Goal: Task Accomplishment & Management: Manage account settings

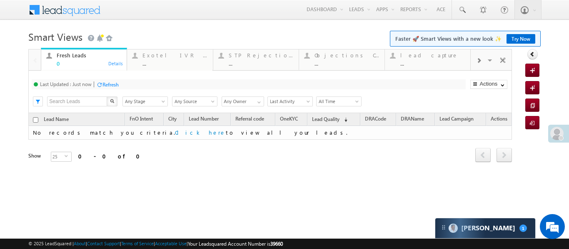
click at [548, 130] on div at bounding box center [558, 134] width 21 height 18
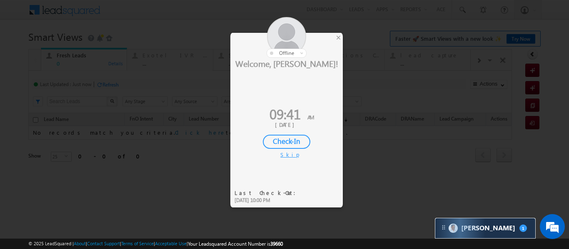
click at [305, 142] on div "Check-In" at bounding box center [286, 142] width 47 height 14
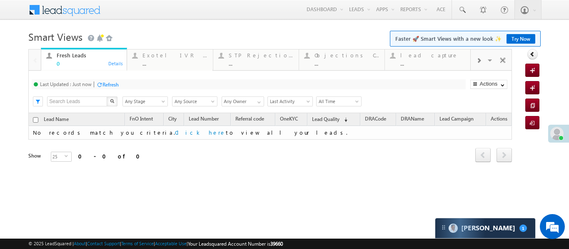
click at [482, 58] on div at bounding box center [478, 60] width 16 height 19
click at [445, 53] on div "Coded [DATE]" at bounding box center [432, 55] width 65 height 7
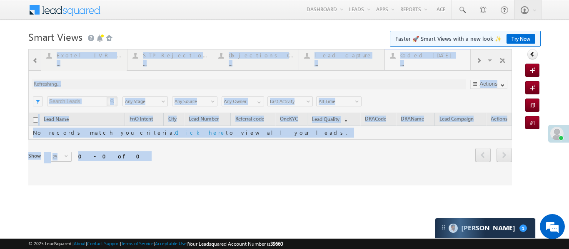
click at [445, 53] on div at bounding box center [269, 117] width 483 height 137
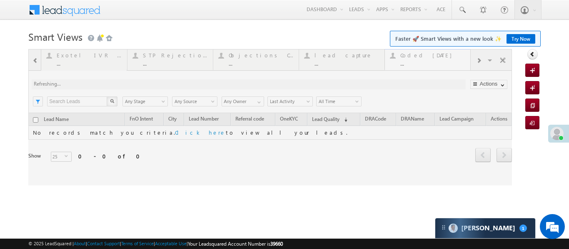
click at [445, 53] on div at bounding box center [269, 117] width 483 height 137
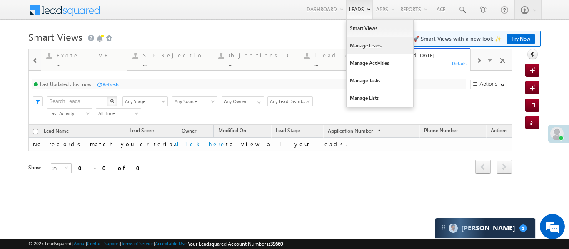
click at [367, 46] on link "Manage Leads" at bounding box center [379, 45] width 67 height 17
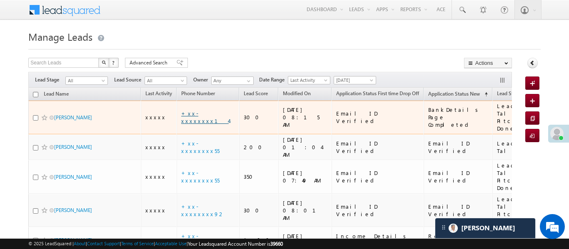
click at [210, 117] on link "+xx-xxxxxxxx14" at bounding box center [204, 117] width 47 height 15
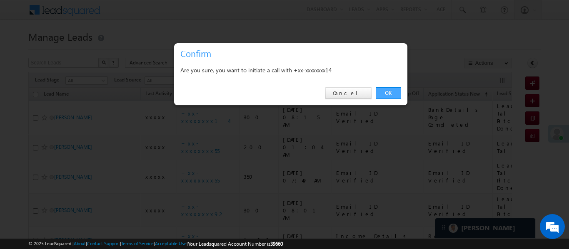
click at [394, 93] on link "OK" at bounding box center [387, 93] width 25 height 12
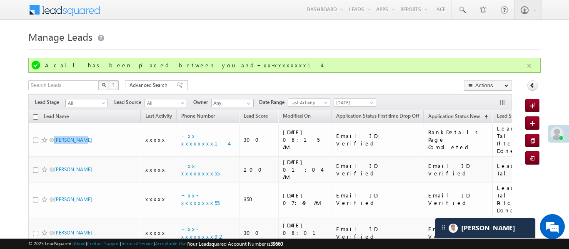
click at [530, 62] on button "button" at bounding box center [529, 66] width 10 height 10
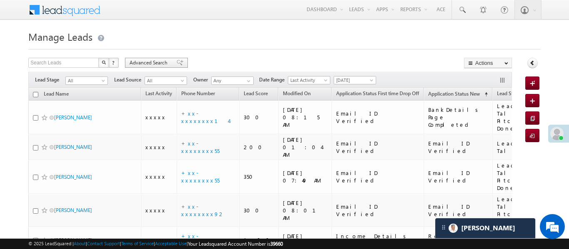
click at [133, 58] on div "Advanced Search" at bounding box center [156, 63] width 63 height 10
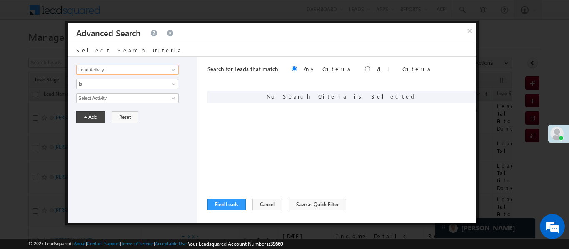
click at [153, 72] on input "Lead Activity" at bounding box center [127, 70] width 102 height 10
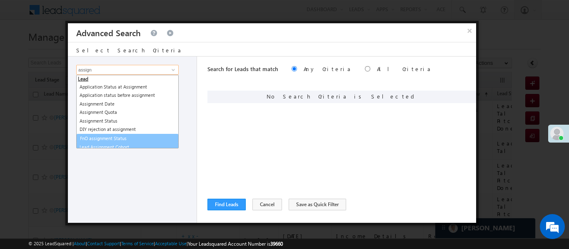
scroll to position [4, 0]
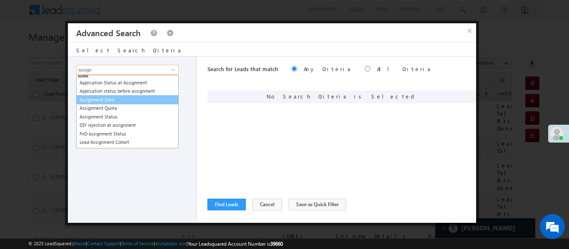
click at [105, 101] on link "Assignment Date" at bounding box center [127, 100] width 102 height 10
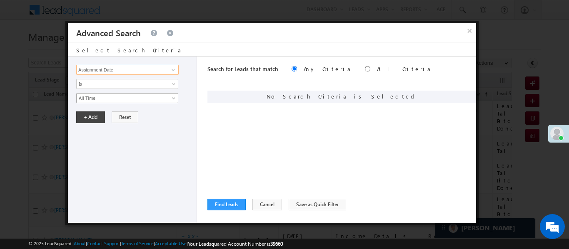
type input "Assignment Date"
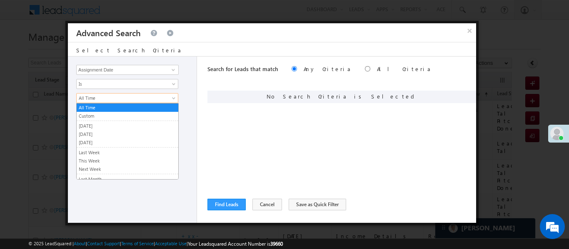
click at [98, 97] on span "All Time" at bounding box center [122, 97] width 90 height 7
click at [92, 124] on link "[DATE]" at bounding box center [128, 125] width 102 height 7
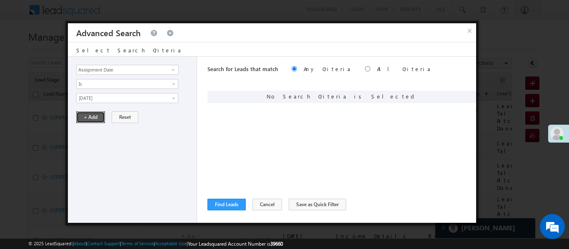
click at [90, 116] on button "+ Add" at bounding box center [90, 118] width 29 height 12
click at [365, 69] on input "radio" at bounding box center [367, 68] width 5 height 5
radio input "true"
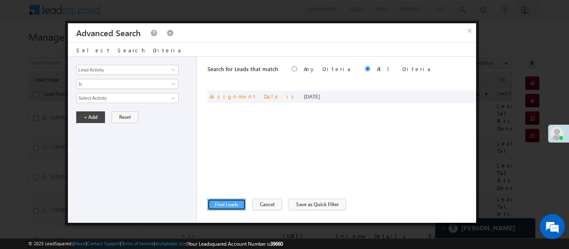
click at [227, 199] on button "Find Leads" at bounding box center [226, 205] width 38 height 12
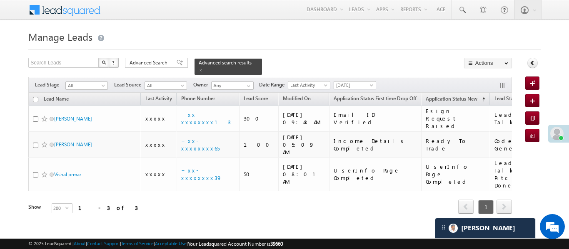
click at [350, 82] on span "[DATE]" at bounding box center [354, 85] width 40 height 7
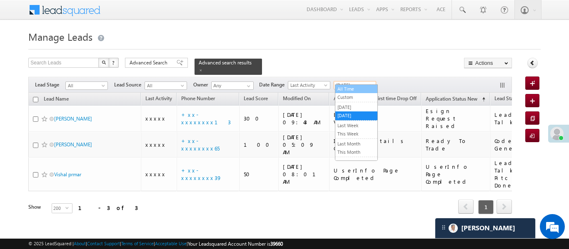
click at [355, 87] on link "All Time" at bounding box center [356, 88] width 42 height 7
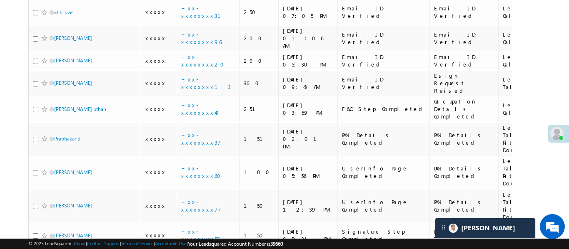
scroll to position [182, 0]
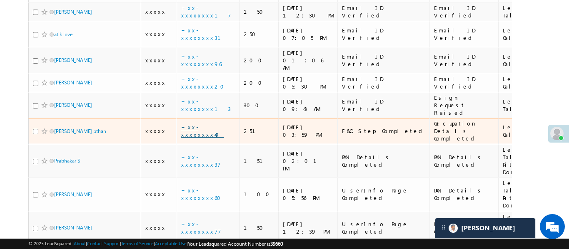
click at [210, 124] on link "+xx-xxxxxxxx40" at bounding box center [202, 131] width 43 height 15
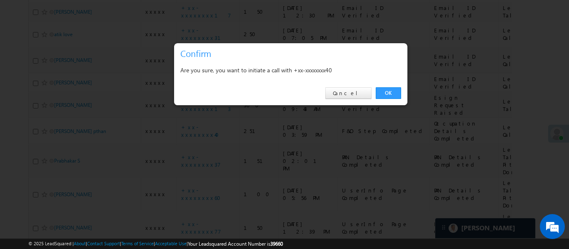
click at [395, 87] on div "OK Cancel" at bounding box center [290, 94] width 233 height 24
click at [388, 93] on link "OK" at bounding box center [387, 93] width 25 height 12
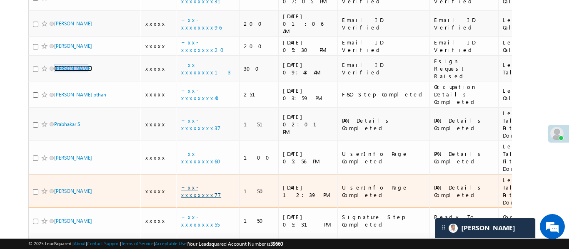
scroll to position [224, 0]
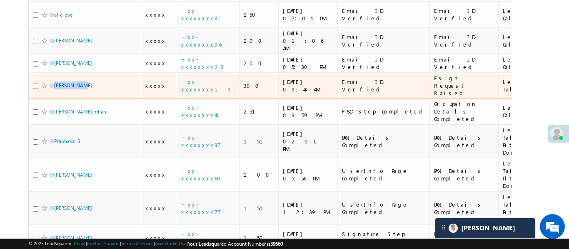
click at [214, 78] on link "+xx-xxxxxxxx13" at bounding box center [206, 85] width 50 height 15
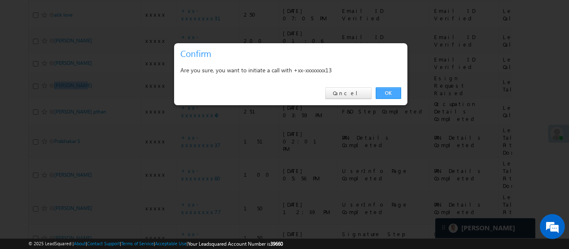
click at [397, 97] on link "OK" at bounding box center [387, 93] width 25 height 12
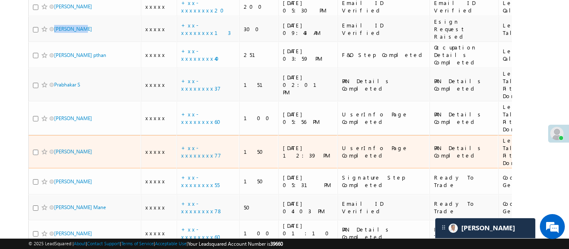
scroll to position [276, 0]
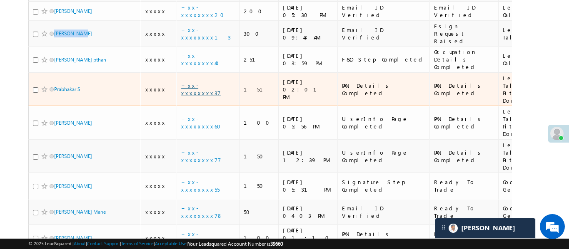
click at [203, 82] on link "+xx-xxxxxxxx37" at bounding box center [201, 89] width 40 height 15
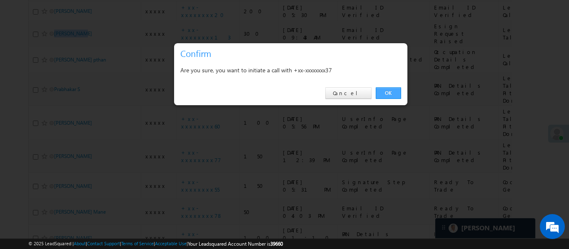
click at [383, 92] on link "OK" at bounding box center [387, 93] width 25 height 12
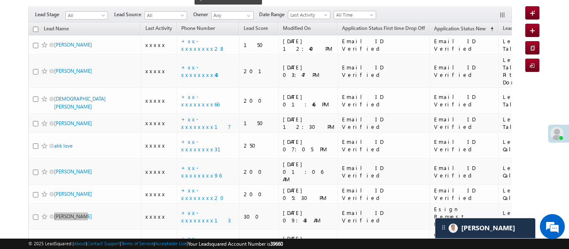
scroll to position [0, 0]
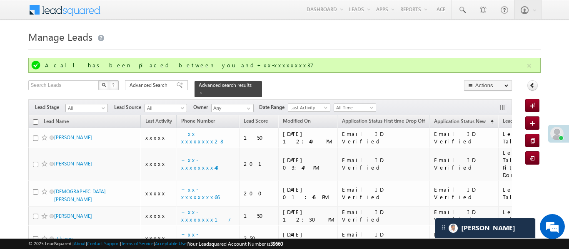
click at [528, 67] on button "button" at bounding box center [529, 66] width 10 height 10
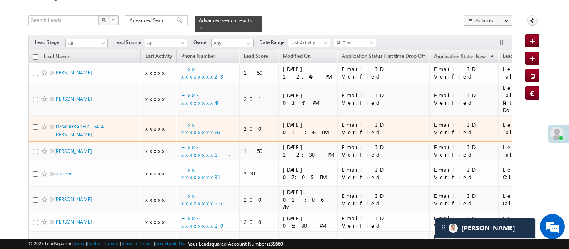
scroll to position [77, 0]
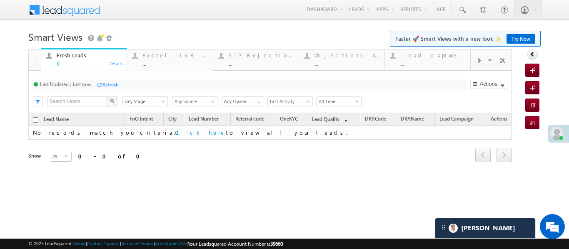
click at [474, 61] on div at bounding box center [478, 60] width 16 height 19
click at [434, 59] on div "Coded Today ..." at bounding box center [432, 58] width 65 height 16
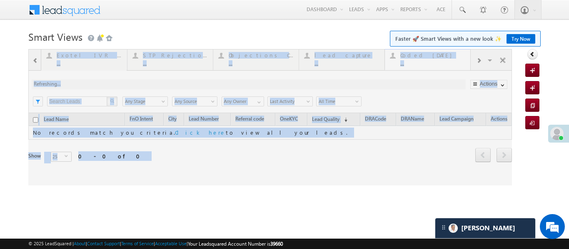
click at [434, 59] on div at bounding box center [269, 117] width 483 height 137
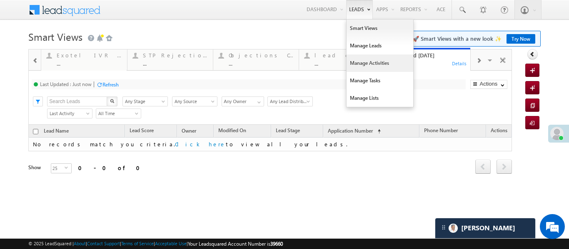
click at [367, 60] on link "Manage Activities" at bounding box center [379, 63] width 67 height 17
drag, startPoint x: 367, startPoint y: 60, endPoint x: 348, endPoint y: 53, distance: 20.6
click at [367, 61] on link "Manage Activities" at bounding box center [379, 63] width 67 height 17
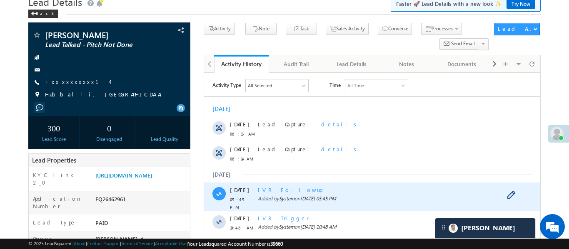
scroll to position [55, 0]
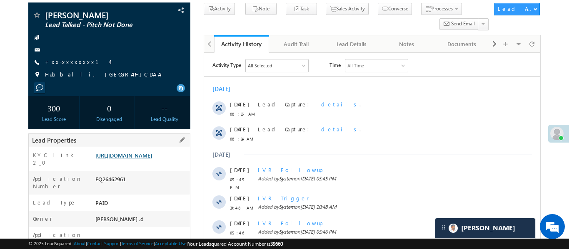
click at [143, 159] on link "[URL][DOMAIN_NAME]" at bounding box center [123, 155] width 57 height 7
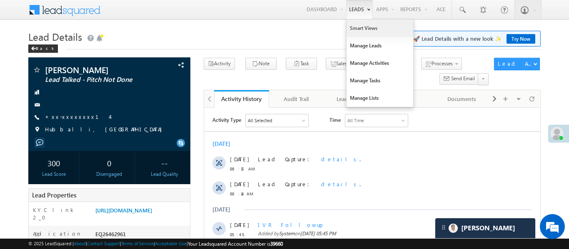
click at [353, 29] on link "Smart Views" at bounding box center [379, 28] width 67 height 17
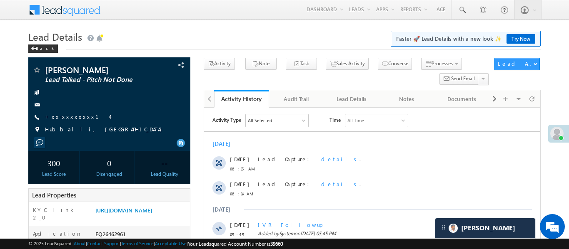
drag, startPoint x: 353, startPoint y: 29, endPoint x: 188, endPoint y: 0, distance: 167.0
click at [0, 0] on link "Smart Views" at bounding box center [0, 0] width 0 height 0
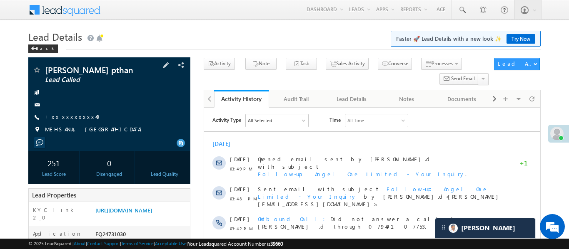
click at [67, 112] on div "[PERSON_NAME] pthan Lead Called +xx-xxxxxxxx40" at bounding box center [109, 102] width 154 height 72
click at [68, 113] on link "+xx-xxxxxxxx40" at bounding box center [75, 116] width 60 height 7
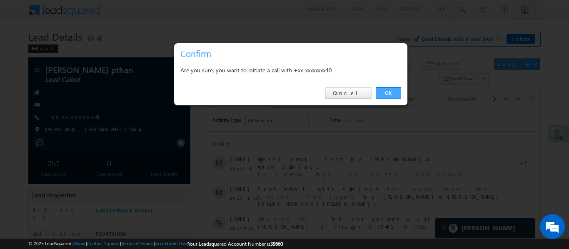
drag, startPoint x: 393, startPoint y: 97, endPoint x: 41, endPoint y: 20, distance: 360.9
click at [393, 97] on link "OK" at bounding box center [387, 93] width 25 height 12
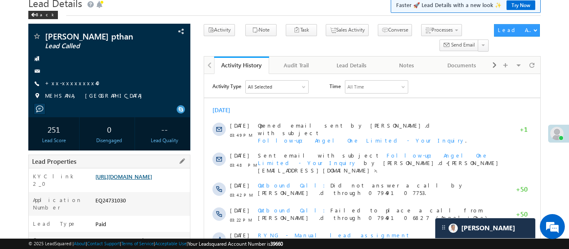
scroll to position [40, 0]
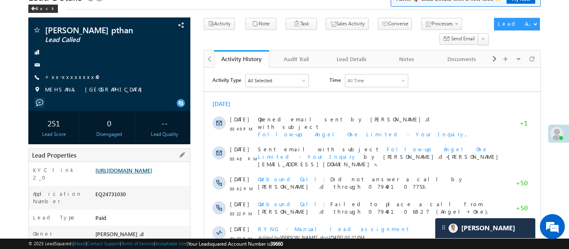
click at [151, 172] on link "https://angelbroking1-pk3em7sa.customui-test.leadsquared.com?leadId=33853664-a7…" at bounding box center [123, 170] width 57 height 7
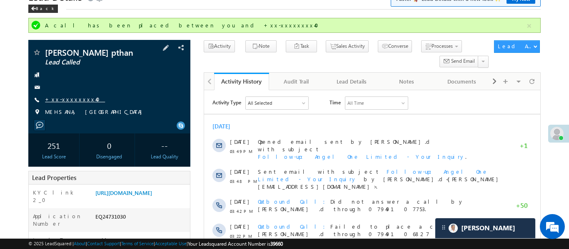
click at [68, 97] on link "+xx-xxxxxxxx40" at bounding box center [75, 99] width 60 height 7
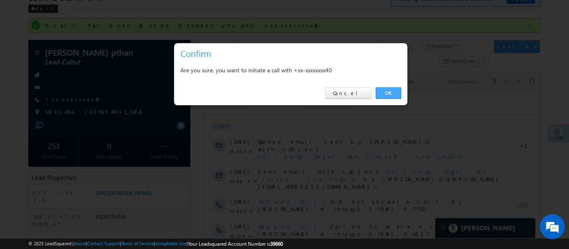
click at [388, 93] on link "OK" at bounding box center [387, 93] width 25 height 12
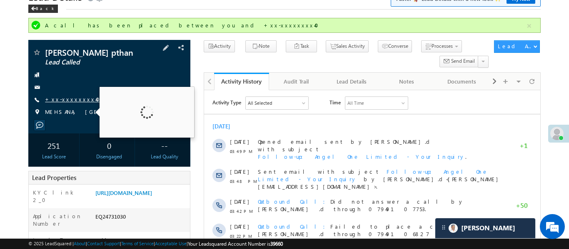
click at [71, 96] on link "+xx-xxxxxxxx40" at bounding box center [75, 99] width 60 height 7
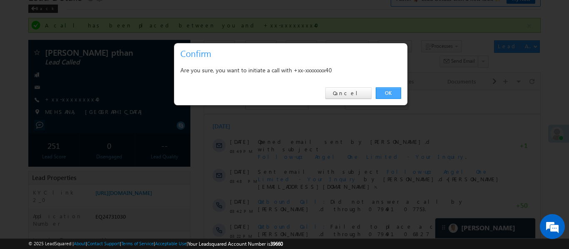
click at [387, 93] on link "OK" at bounding box center [387, 93] width 25 height 12
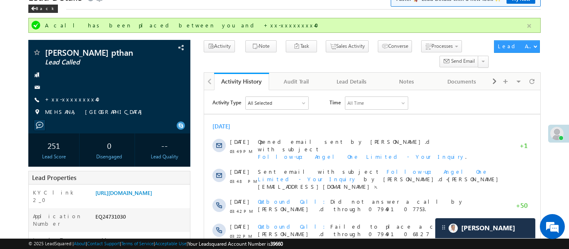
click at [529, 29] on button "button" at bounding box center [529, 26] width 10 height 10
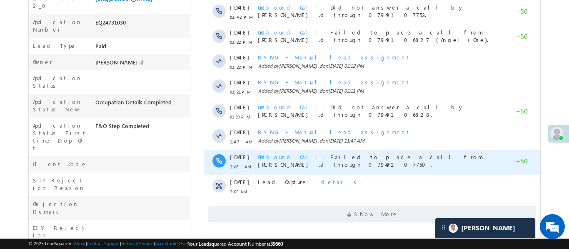
scroll to position [228, 0]
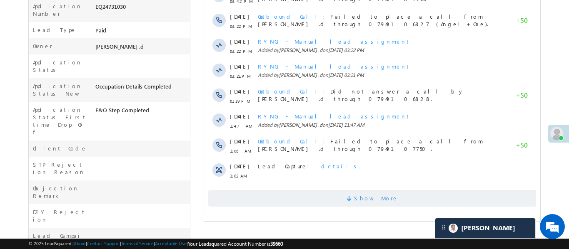
click at [324, 190] on span "Show More" at bounding box center [372, 198] width 328 height 17
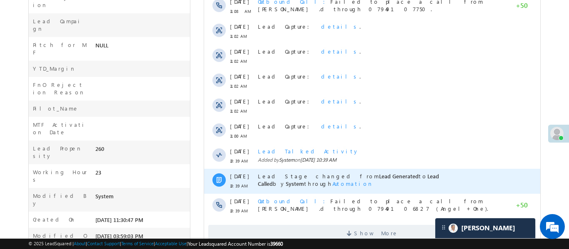
scroll to position [460, 0]
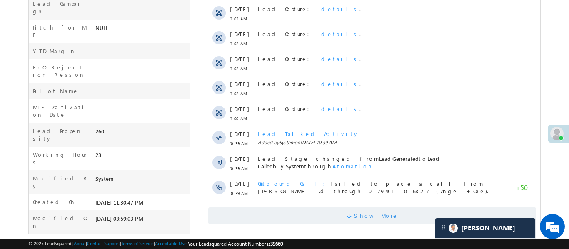
click at [325, 210] on span "Show More" at bounding box center [372, 216] width 328 height 17
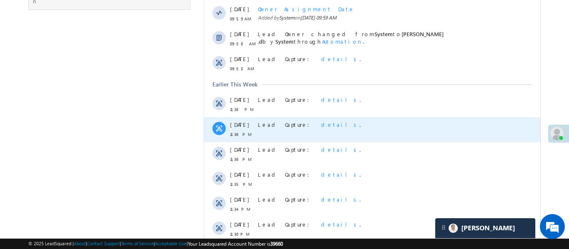
scroll to position [725, 0]
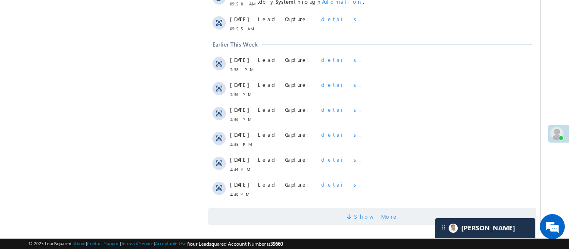
click at [294, 209] on span "Show More" at bounding box center [372, 217] width 328 height 17
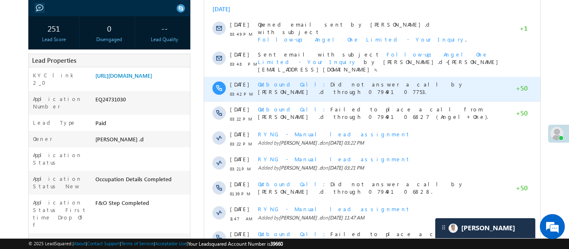
scroll to position [71, 0]
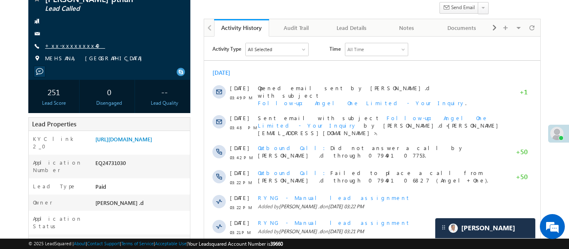
click at [79, 47] on link "+xx-xxxxxxxx40" at bounding box center [75, 45] width 60 height 7
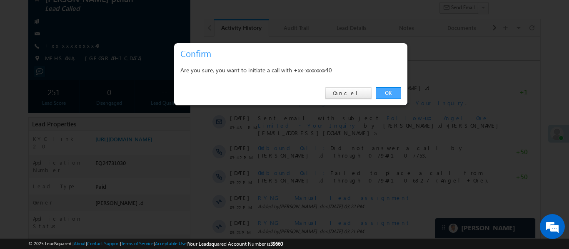
click at [398, 90] on link "OK" at bounding box center [387, 93] width 25 height 12
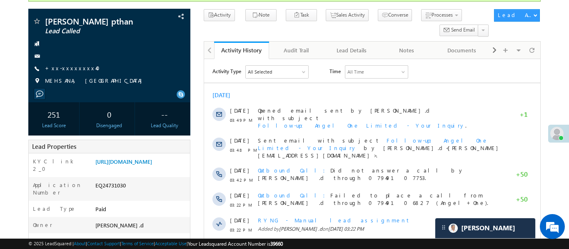
scroll to position [94, 0]
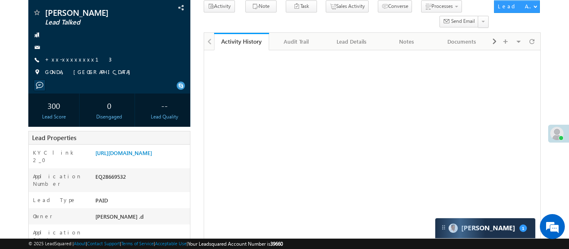
scroll to position [65, 0]
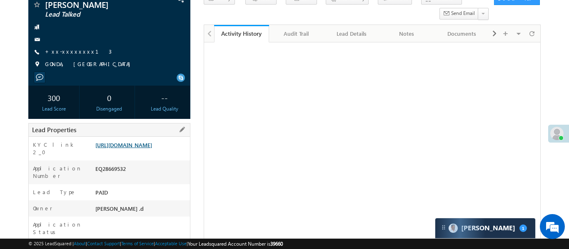
click at [149, 149] on link "[URL][DOMAIN_NAME]" at bounding box center [123, 145] width 57 height 7
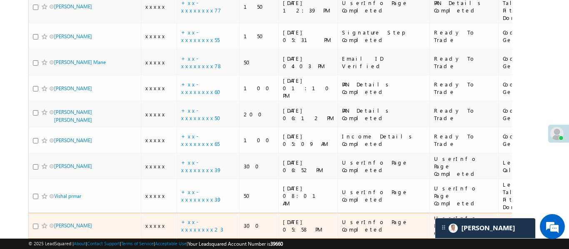
scroll to position [402, 0]
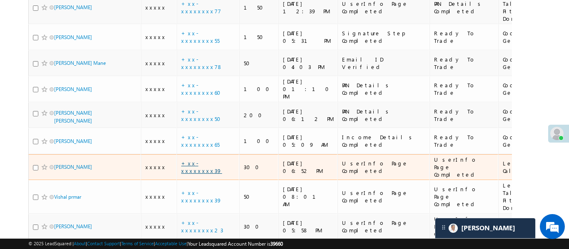
click at [202, 160] on link "+xx-xxxxxxxx39" at bounding box center [201, 167] width 41 height 15
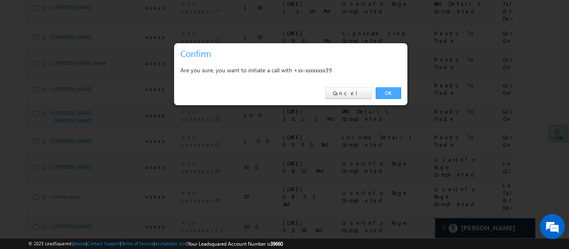
click at [390, 89] on link "OK" at bounding box center [387, 93] width 25 height 12
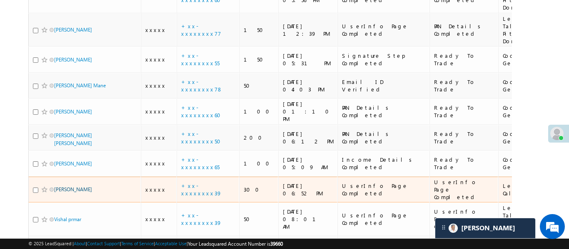
scroll to position [425, 0]
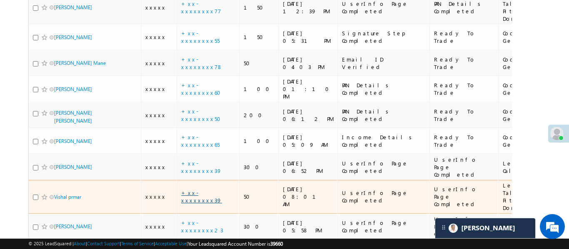
click at [202, 189] on link "+xx-xxxxxxxx39" at bounding box center [201, 196] width 41 height 15
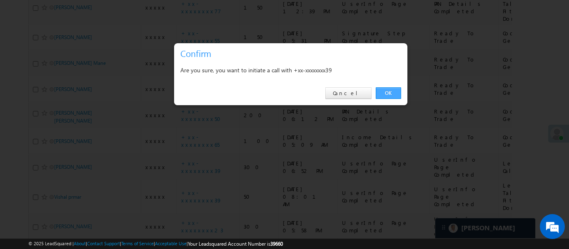
click at [387, 96] on link "OK" at bounding box center [387, 93] width 25 height 12
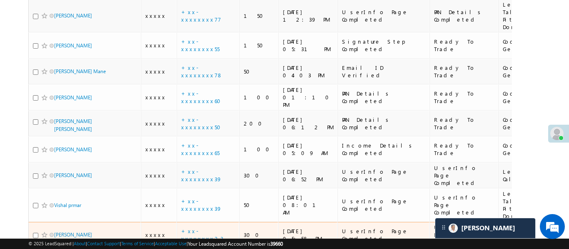
scroll to position [416, 0]
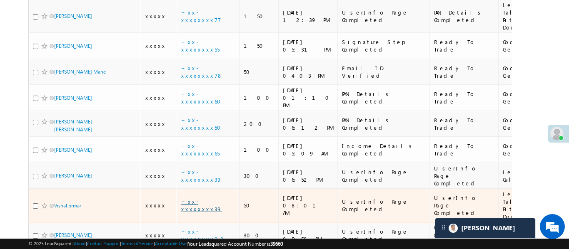
click at [209, 198] on link "+xx-xxxxxxxx39" at bounding box center [201, 205] width 41 height 15
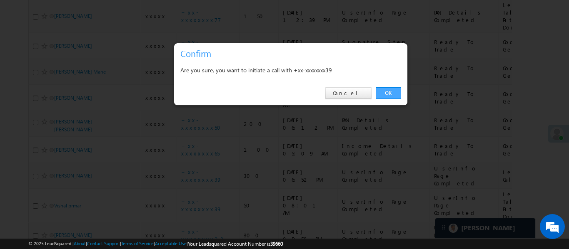
click at [393, 94] on link "OK" at bounding box center [387, 93] width 25 height 12
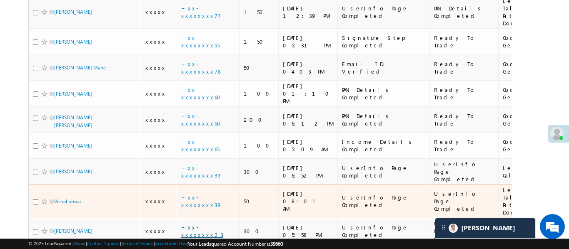
scroll to position [425, 0]
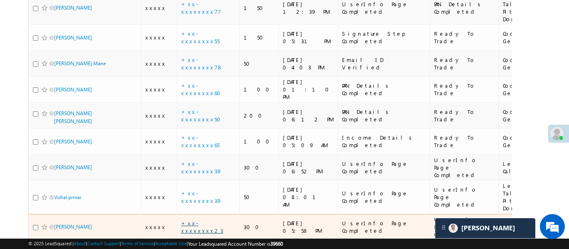
click at [214, 220] on link "+xx-xxxxxxxx23" at bounding box center [202, 227] width 42 height 15
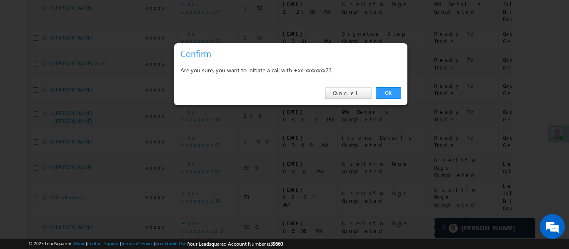
click at [389, 84] on div "OK Cancel" at bounding box center [290, 94] width 233 height 24
click at [390, 92] on link "OK" at bounding box center [387, 93] width 25 height 12
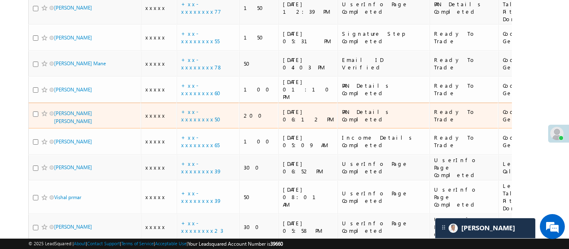
scroll to position [286, 0]
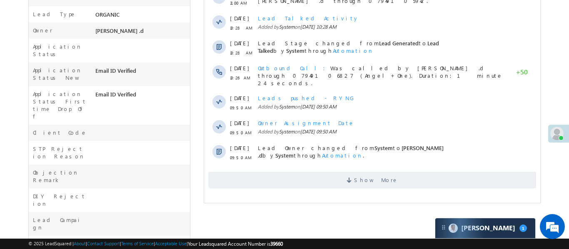
scroll to position [249, 0]
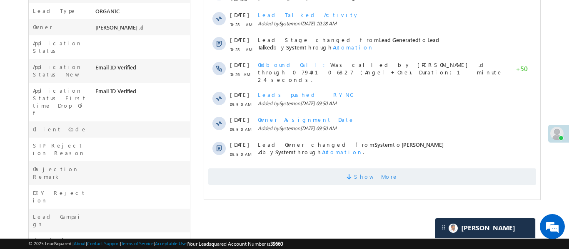
click at [317, 169] on span "Show More" at bounding box center [372, 177] width 328 height 17
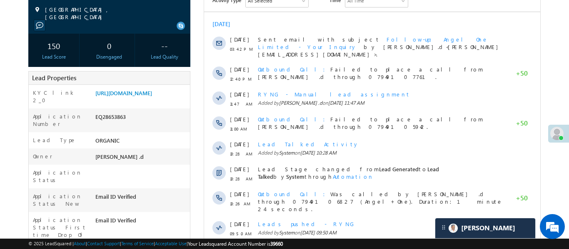
scroll to position [97, 0]
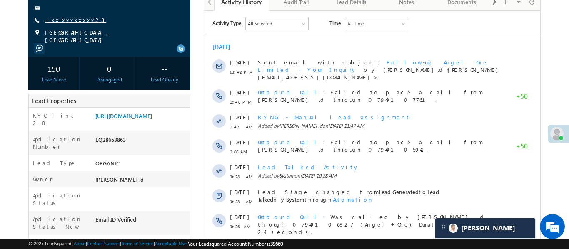
click at [70, 18] on link "+xx-xxxxxxxx28" at bounding box center [75, 19] width 61 height 7
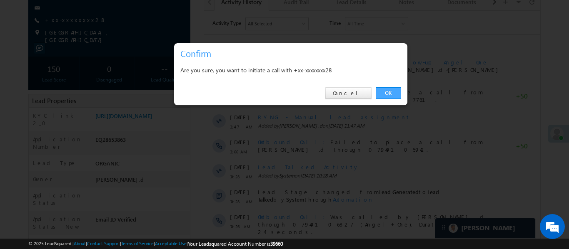
click at [384, 99] on link "OK" at bounding box center [387, 93] width 25 height 12
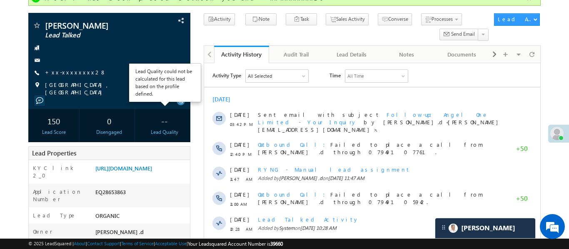
scroll to position [0, 0]
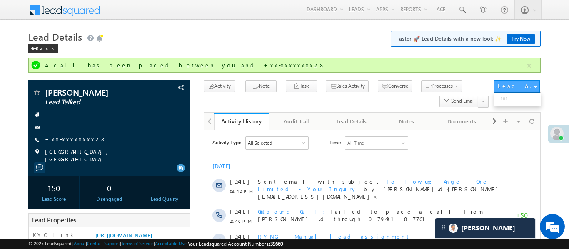
click at [527, 66] on button "button" at bounding box center [529, 66] width 10 height 10
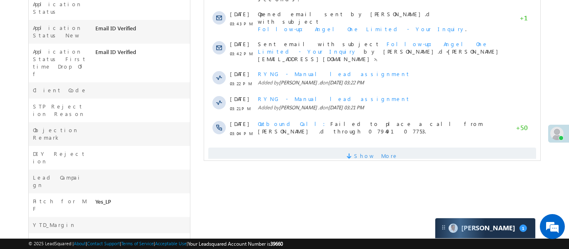
click at [327, 148] on span "Show More" at bounding box center [372, 156] width 328 height 17
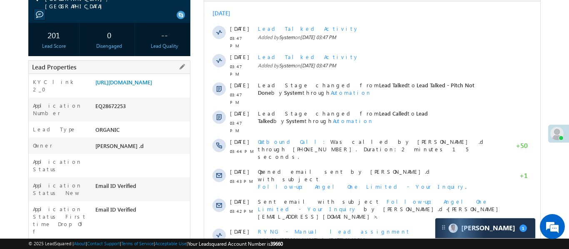
scroll to position [3, 0]
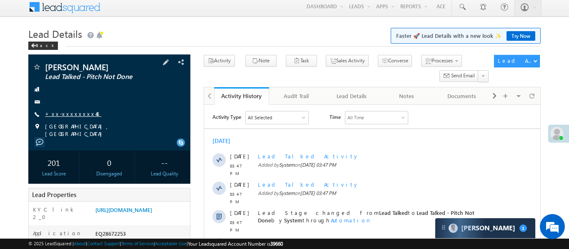
click at [63, 114] on link "+xx-xxxxxxxx48" at bounding box center [73, 113] width 56 height 7
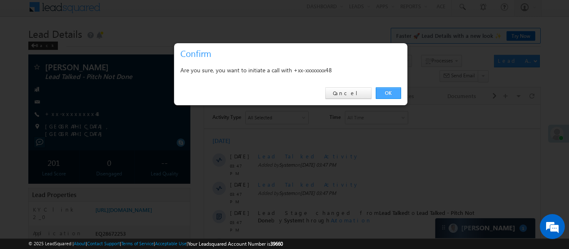
click at [391, 92] on link "OK" at bounding box center [387, 93] width 25 height 12
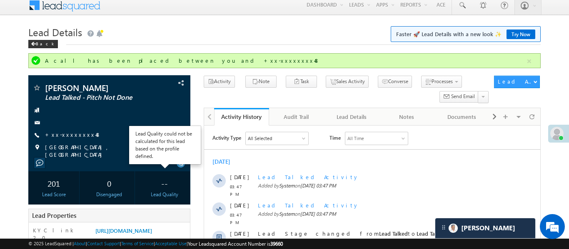
scroll to position [0, 0]
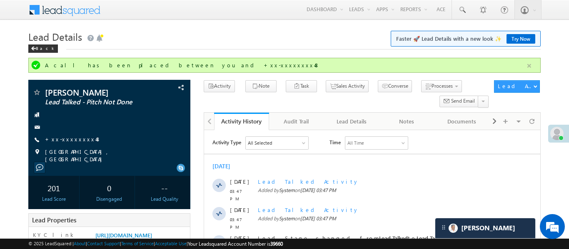
click at [532, 67] on button "button" at bounding box center [529, 66] width 10 height 10
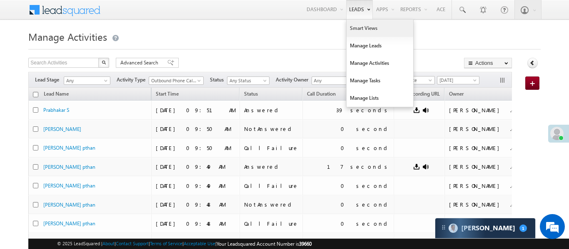
click at [357, 28] on link "Smart Views" at bounding box center [379, 28] width 67 height 17
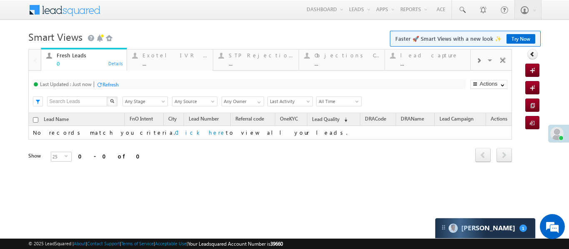
click at [478, 68] on div at bounding box center [478, 60] width 16 height 19
click at [432, 62] on div "..." at bounding box center [432, 63] width 65 height 6
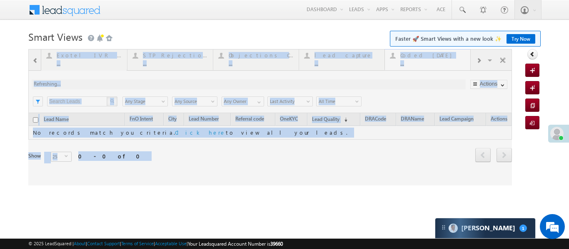
click at [432, 62] on div at bounding box center [269, 117] width 483 height 137
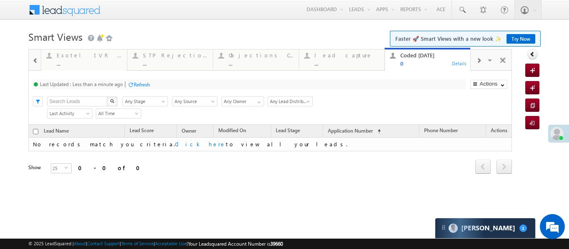
click at [33, 62] on span at bounding box center [35, 60] width 6 height 7
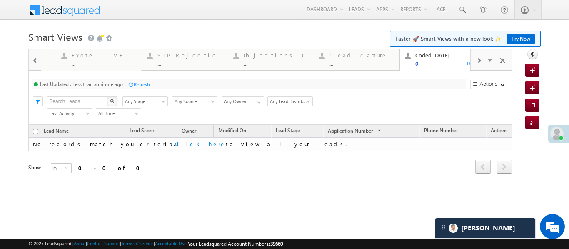
click at [33, 62] on div at bounding box center [35, 60] width 12 height 20
click at [67, 61] on div "0" at bounding box center [89, 63] width 65 height 6
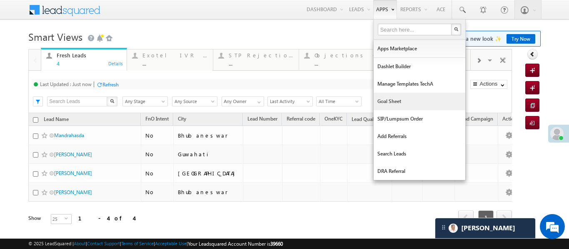
click at [402, 104] on link "Goal Sheet" at bounding box center [419, 101] width 92 height 17
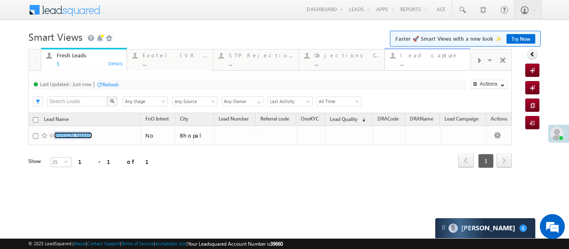
click at [431, 60] on div "lead capture ..." at bounding box center [432, 58] width 65 height 16
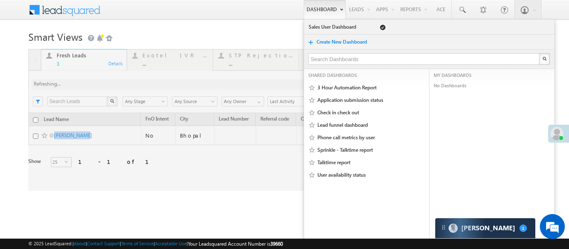
click at [432, 60] on div at bounding box center [269, 120] width 483 height 142
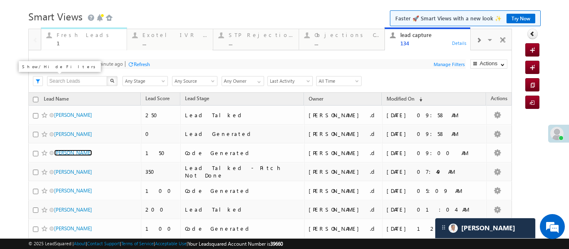
scroll to position [14, 0]
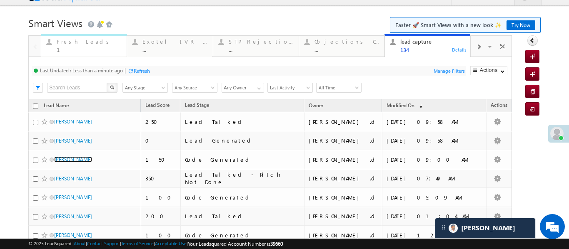
click at [73, 42] on div "Fresh Leads" at bounding box center [89, 41] width 65 height 7
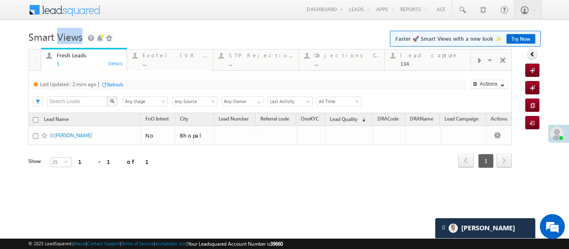
click at [73, 42] on span "Smart Views" at bounding box center [55, 36] width 54 height 13
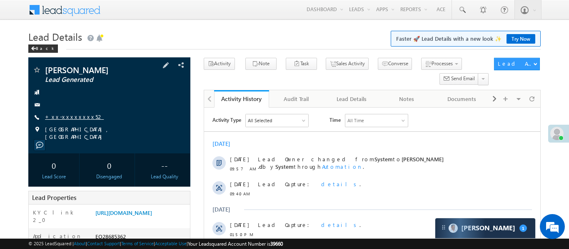
click at [74, 116] on link "+xx-xxxxxxxx52" at bounding box center [74, 116] width 59 height 7
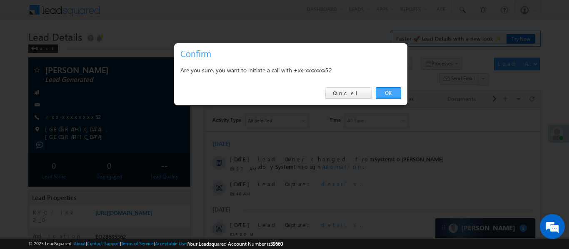
click at [380, 93] on link "OK" at bounding box center [387, 93] width 25 height 12
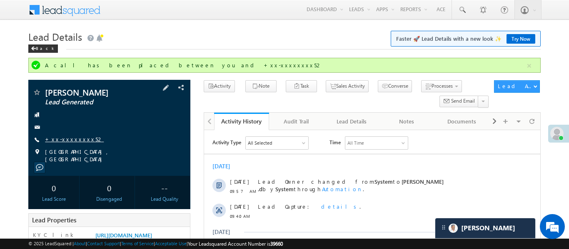
click at [71, 136] on link "+xx-xxxxxxxx52" at bounding box center [74, 139] width 59 height 7
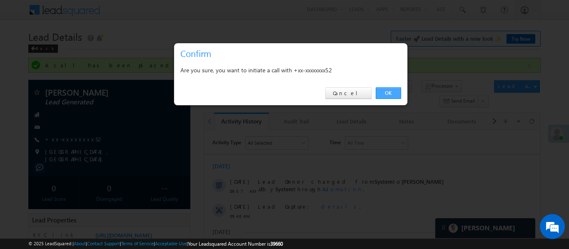
click at [387, 98] on link "OK" at bounding box center [387, 93] width 25 height 12
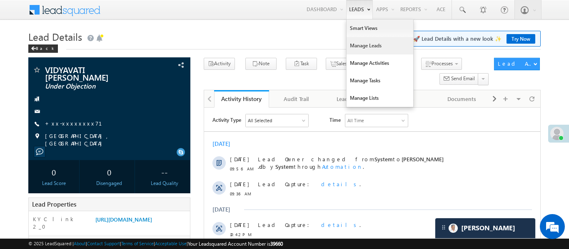
click at [371, 41] on link "Manage Leads" at bounding box center [379, 45] width 67 height 17
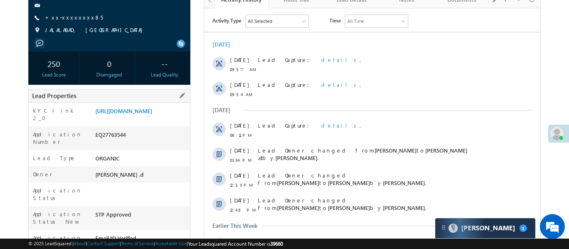
scroll to position [111, 0]
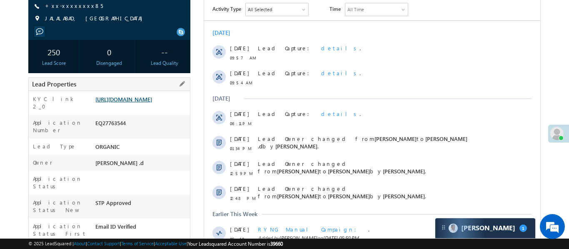
click at [149, 98] on link "https://angelbroking1-pk3em7sa.customui-test.leadsquared.com?leadId=ea69bd1b-f9…" at bounding box center [123, 99] width 57 height 7
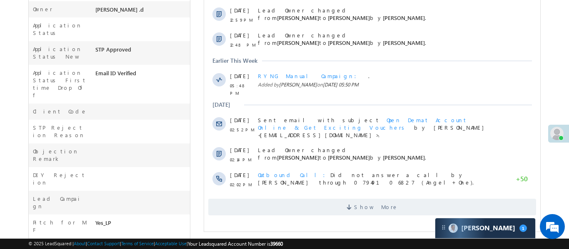
scroll to position [266, 0]
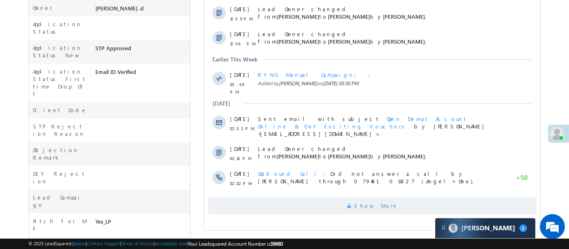
click at [296, 199] on span "Show More" at bounding box center [372, 206] width 328 height 17
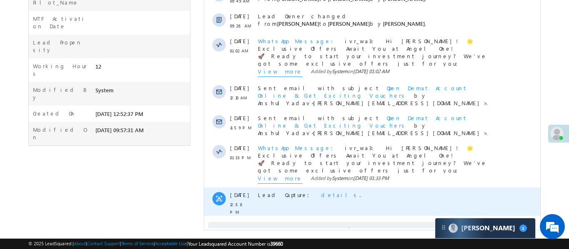
scroll to position [552, 0]
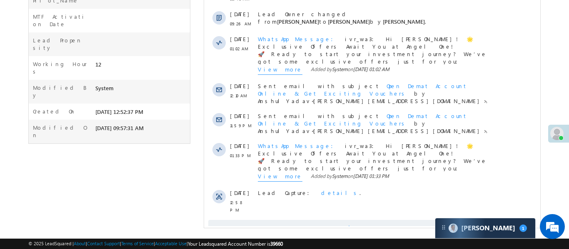
click at [317, 220] on span "Show More" at bounding box center [372, 228] width 328 height 17
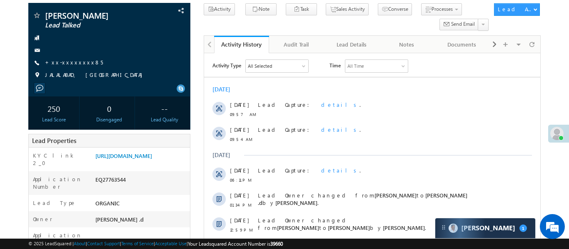
scroll to position [42, 0]
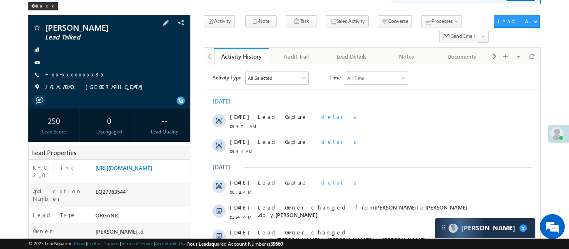
click at [65, 77] on link "+xx-xxxxxxxx85" at bounding box center [74, 74] width 58 height 7
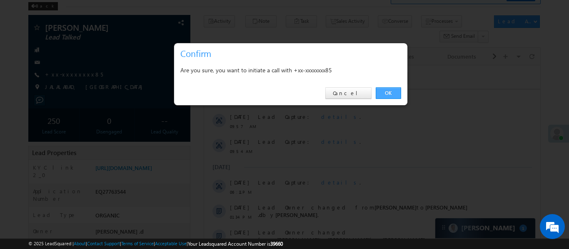
click at [398, 87] on link "OK" at bounding box center [387, 93] width 25 height 12
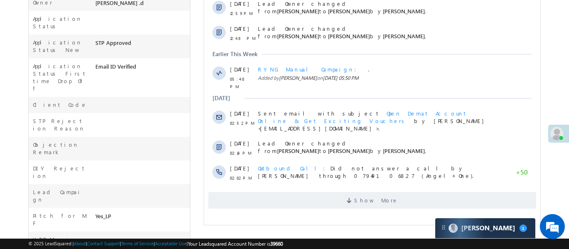
scroll to position [328, 0]
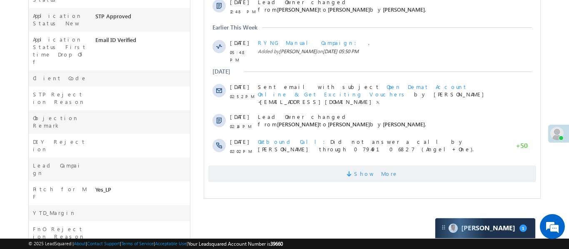
scroll to position [299, 0]
click at [353, 170] on span at bounding box center [349, 174] width 7 height 8
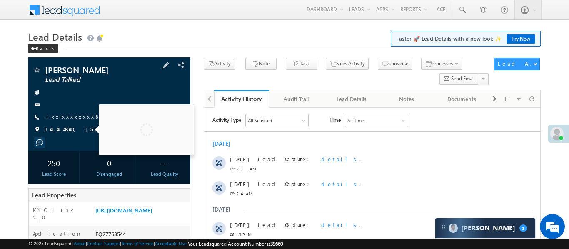
scroll to position [143, 0]
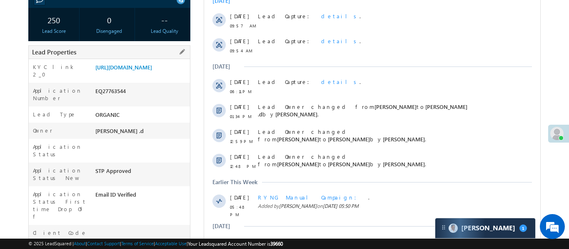
click at [127, 99] on div "EQ27763544" at bounding box center [141, 93] width 97 height 12
click at [121, 99] on div "EQ27763544" at bounding box center [141, 93] width 97 height 12
copy div "EQ27763544"
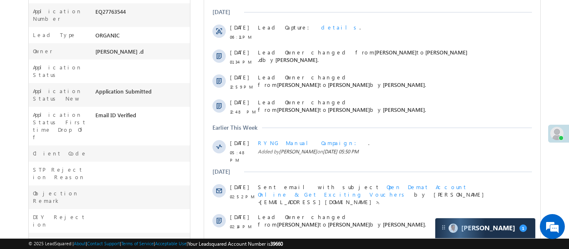
scroll to position [262, 0]
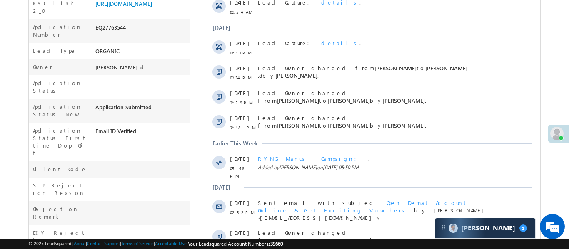
scroll to position [108, 0]
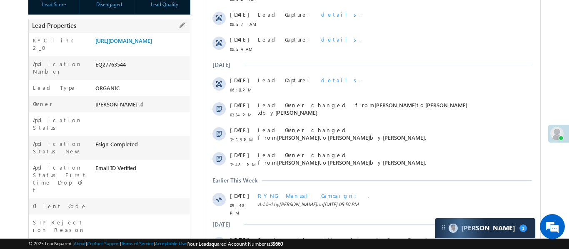
scroll to position [89, 0]
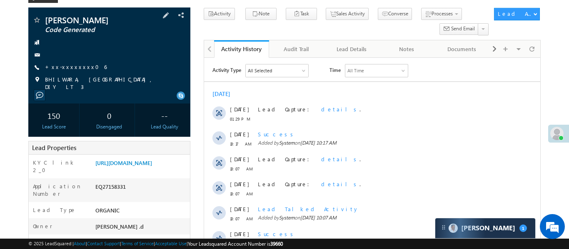
scroll to position [47, 0]
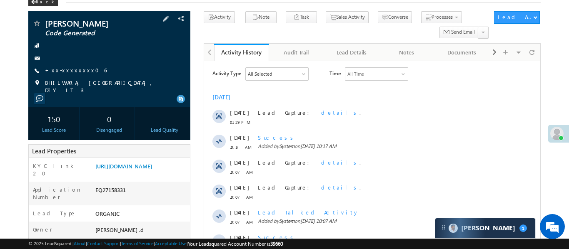
click at [73, 68] on link "+xx-xxxxxxxx06" at bounding box center [76, 70] width 62 height 7
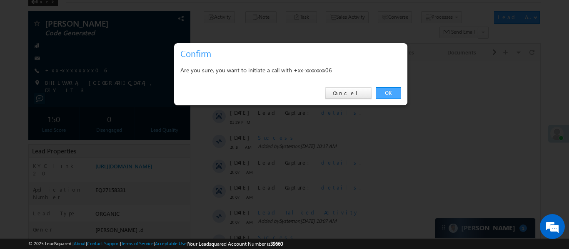
click at [394, 91] on link "OK" at bounding box center [387, 93] width 25 height 12
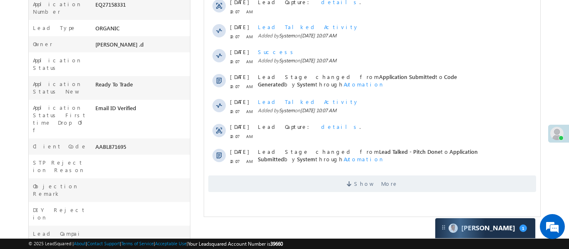
scroll to position [255, 0]
click at [380, 194] on div "Activity Type All Selected Select All Sales Activities 1 Sales Activity Email A…" at bounding box center [372, 36] width 336 height 319
click at [382, 185] on span "Show More" at bounding box center [375, 183] width 44 height 17
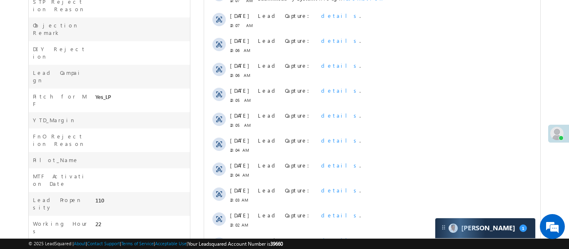
scroll to position [482, 0]
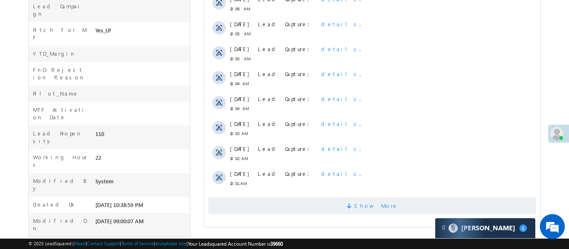
click at [368, 203] on span "Show More" at bounding box center [375, 206] width 44 height 17
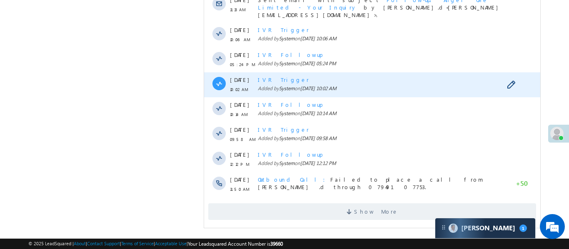
scroll to position [748, 0]
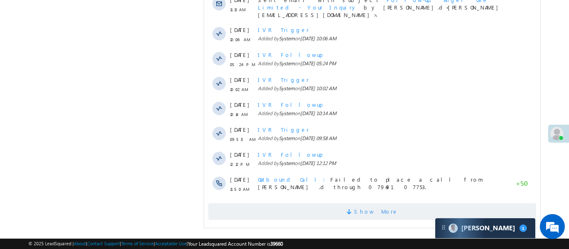
click at [375, 204] on span "Show More" at bounding box center [375, 212] width 44 height 17
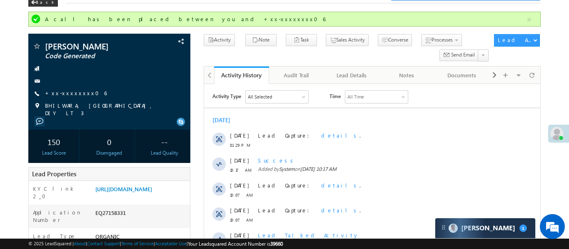
scroll to position [0, 0]
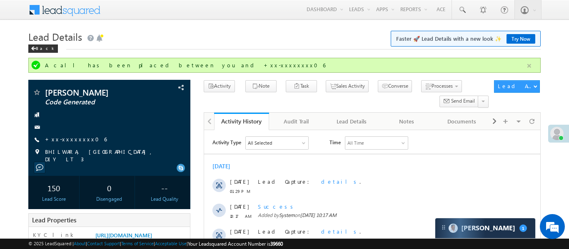
click at [531, 66] on button "button" at bounding box center [529, 66] width 10 height 10
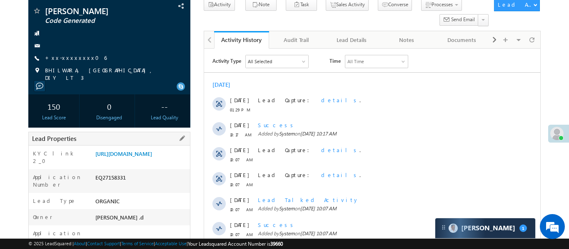
scroll to position [163, 0]
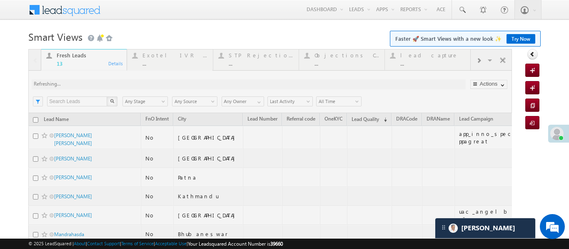
click at [479, 65] on div at bounding box center [269, 235] width 483 height 373
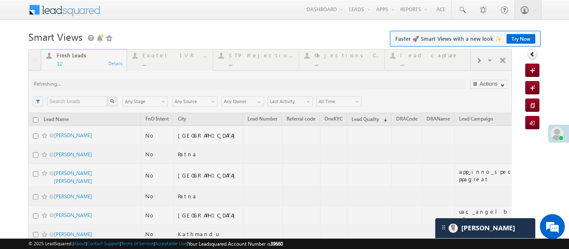
click at [478, 60] on div at bounding box center [269, 226] width 483 height 355
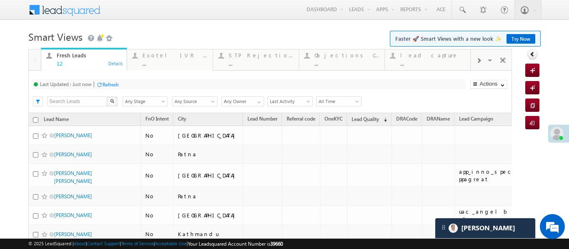
click at [478, 60] on span at bounding box center [478, 60] width 5 height 7
click at [402, 64] on div "..." at bounding box center [432, 63] width 65 height 6
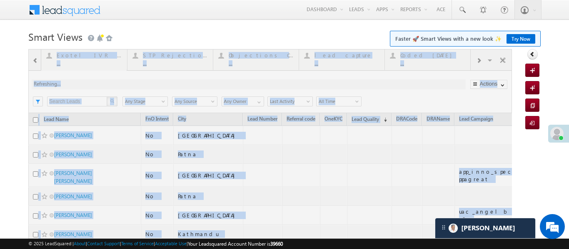
click at [402, 62] on div at bounding box center [269, 226] width 483 height 355
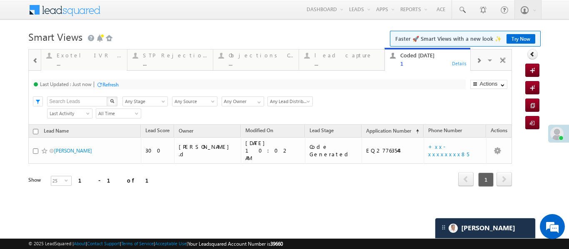
click at [33, 63] on span at bounding box center [35, 60] width 6 height 7
click at [33, 63] on div at bounding box center [35, 60] width 12 height 20
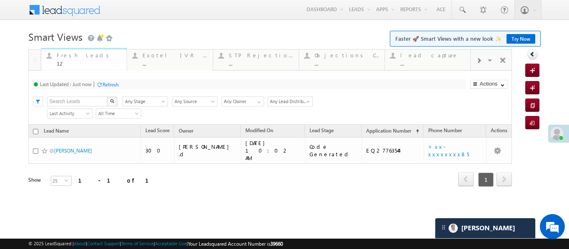
click at [70, 62] on div "12" at bounding box center [89, 63] width 65 height 6
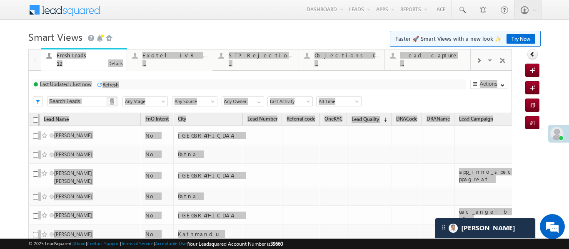
click at [70, 62] on div "12" at bounding box center [89, 63] width 65 height 6
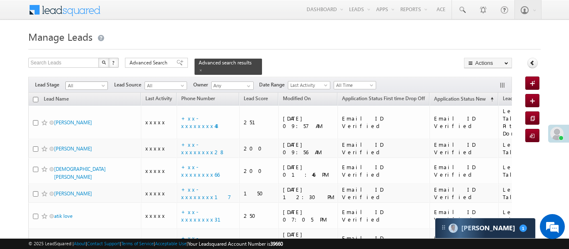
click at [91, 82] on span "All" at bounding box center [86, 85] width 40 height 7
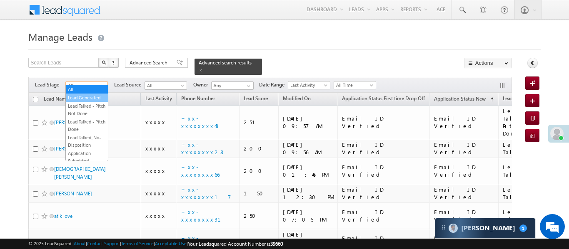
click at [80, 100] on link "Lead Generated" at bounding box center [87, 97] width 42 height 7
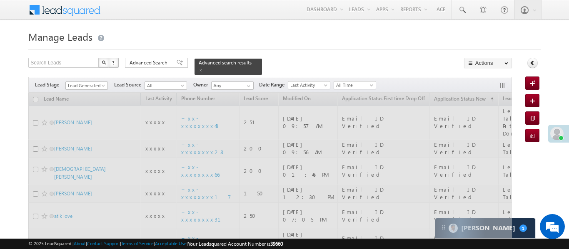
drag, startPoint x: 243, startPoint y: 62, endPoint x: 256, endPoint y: 46, distance: 20.2
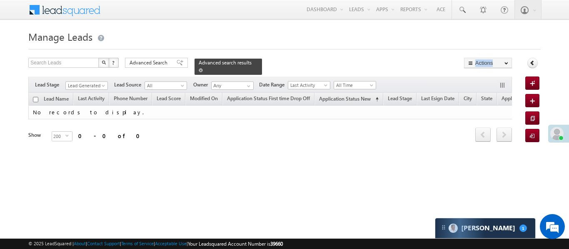
click at [203, 68] on span at bounding box center [201, 70] width 4 height 4
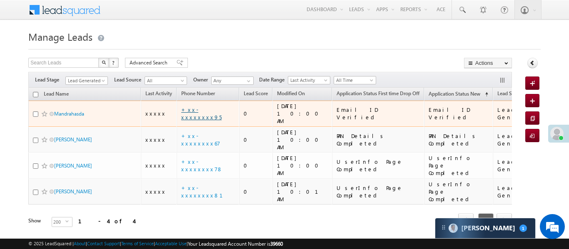
click at [201, 112] on link "+xx-xxxxxxxx95" at bounding box center [201, 113] width 40 height 15
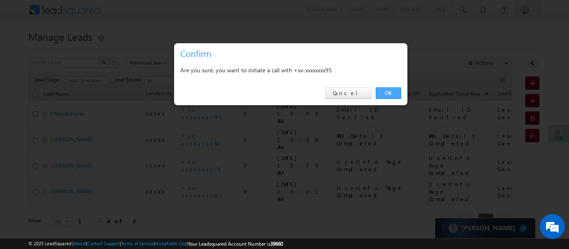
click at [395, 92] on link "OK" at bounding box center [387, 93] width 25 height 12
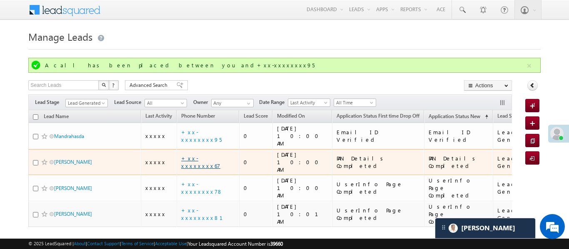
click at [209, 155] on link "+xx-xxxxxxxx67" at bounding box center [200, 162] width 39 height 15
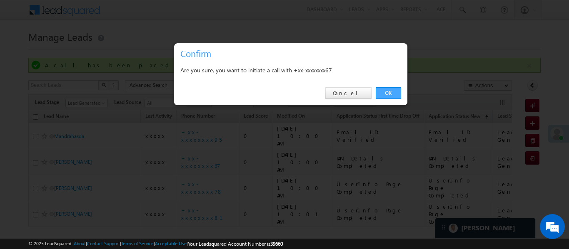
click at [390, 87] on link "OK" at bounding box center [387, 93] width 25 height 12
click at [390, 87] on div "Search Leads X ? 4 results found Advanced Search Advanced Search Advanced searc…" at bounding box center [269, 86] width 483 height 12
